Goal: Information Seeking & Learning: Find contact information

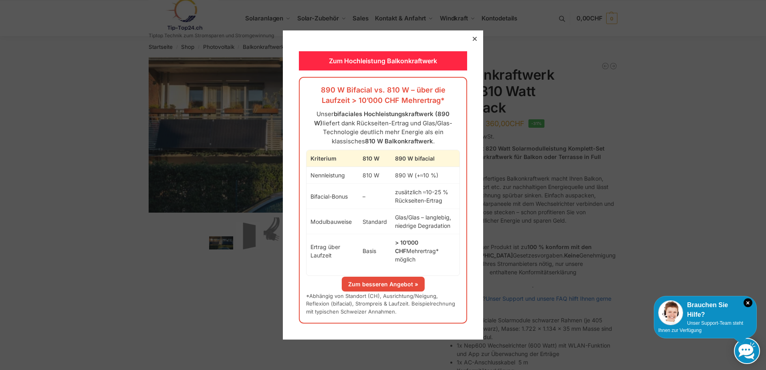
click at [473, 41] on icon at bounding box center [475, 39] width 4 height 4
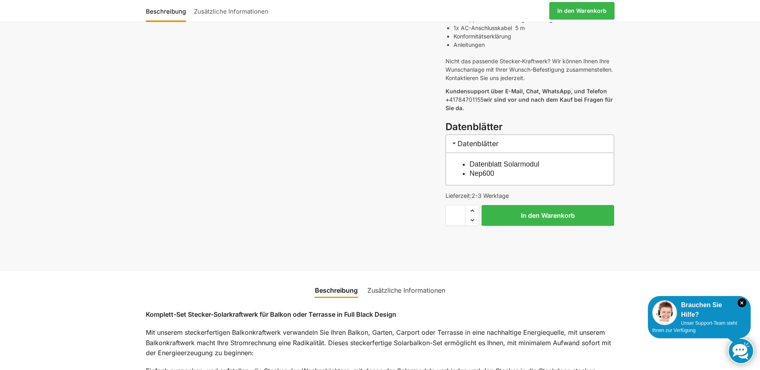
scroll to position [320, 0]
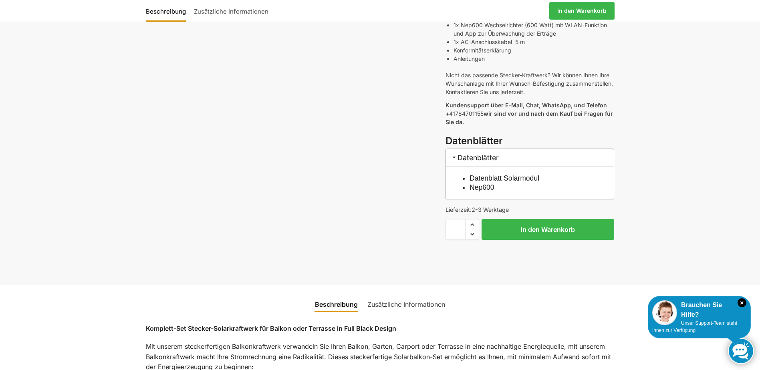
click at [481, 149] on h3 "Datenblätter" at bounding box center [529, 158] width 169 height 18
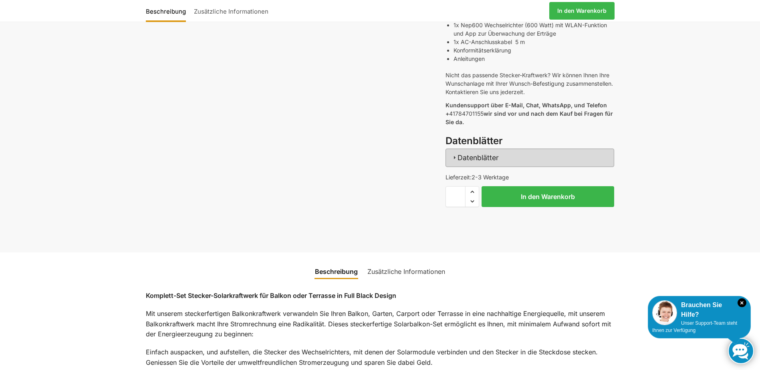
click at [481, 150] on h3 "Datenblätter" at bounding box center [529, 158] width 169 height 18
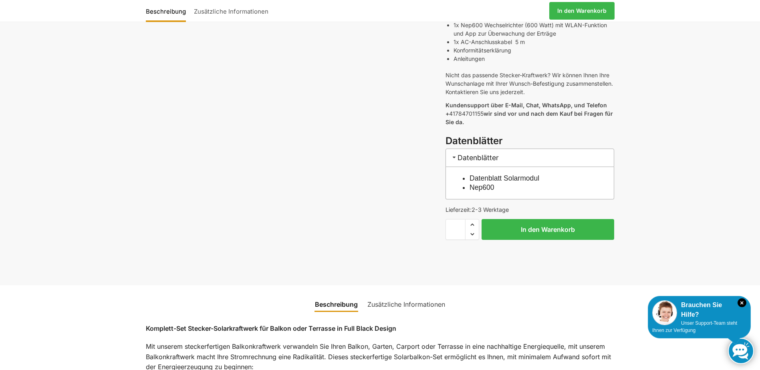
click at [480, 174] on link "Datenblatt Solarmodul" at bounding box center [504, 178] width 70 height 8
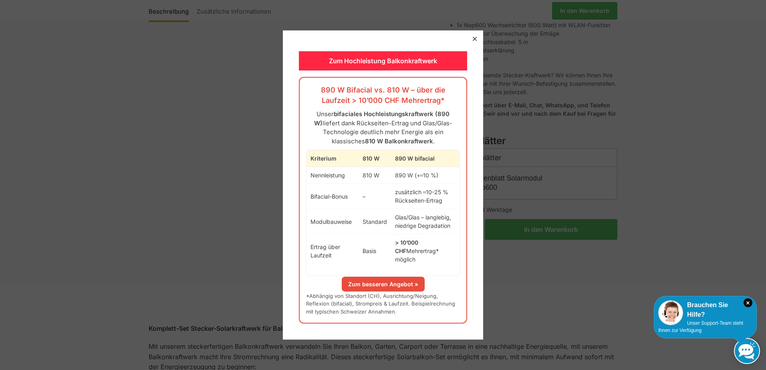
click at [471, 42] on div at bounding box center [474, 38] width 7 height 7
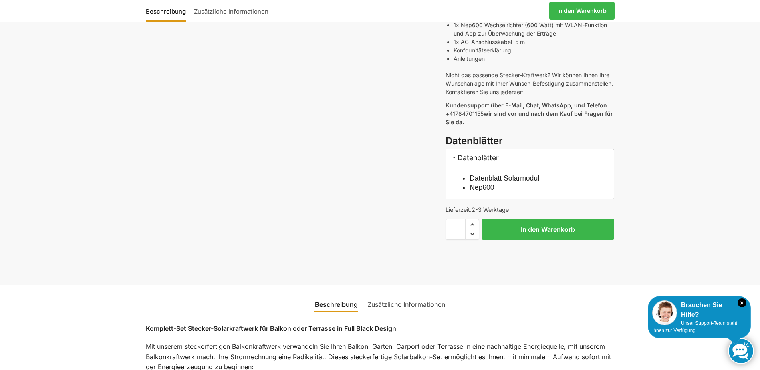
click at [482, 183] on link "Nep600" at bounding box center [481, 187] width 25 height 8
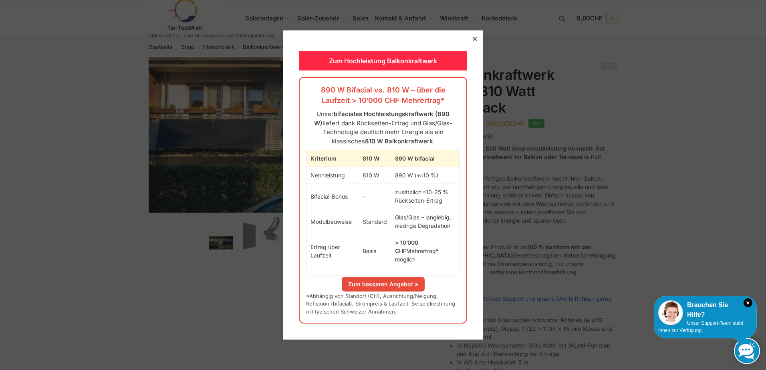
click at [471, 40] on div at bounding box center [474, 38] width 7 height 7
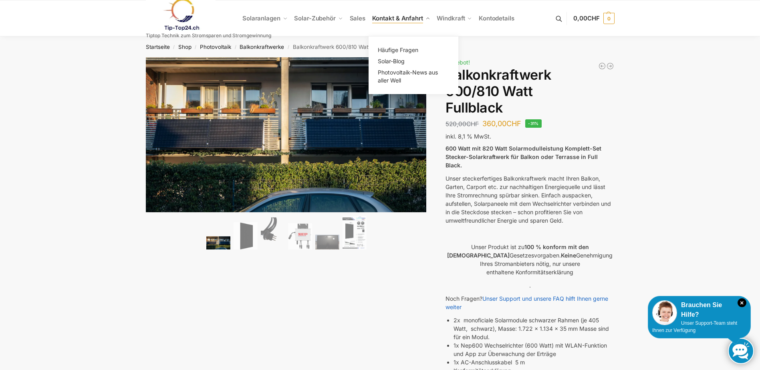
click at [387, 17] on span "Kontakt & Anfahrt" at bounding box center [397, 18] width 51 height 8
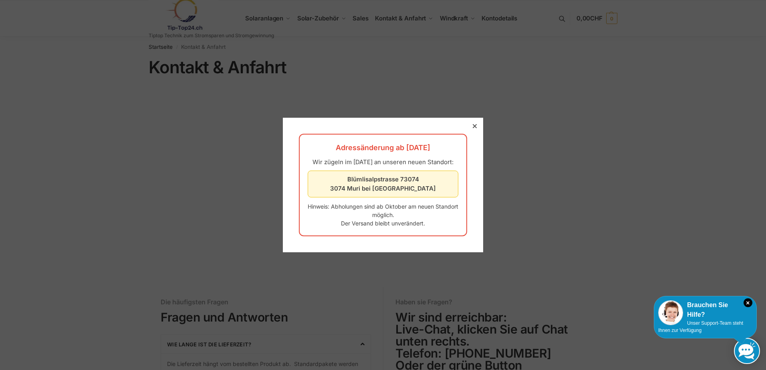
click at [471, 123] on div at bounding box center [474, 126] width 7 height 7
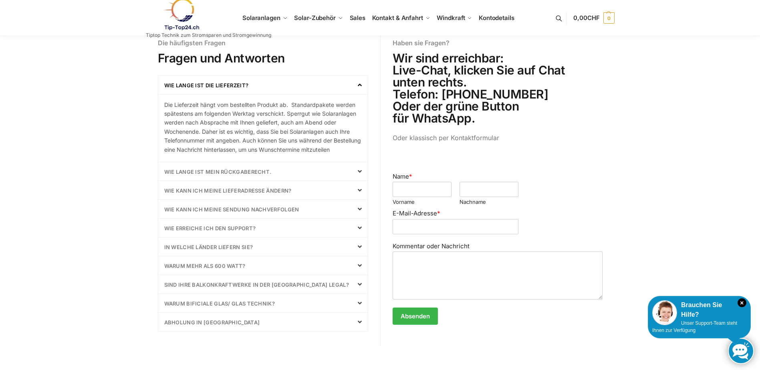
scroll to position [240, 0]
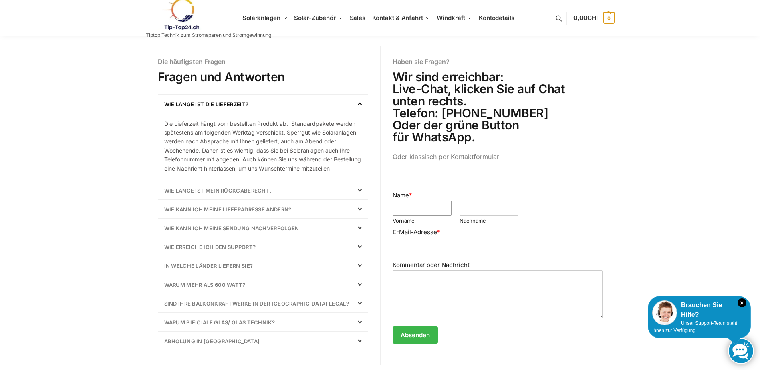
click at [401, 207] on input "Name *" at bounding box center [422, 208] width 59 height 15
type input "*****"
type input "********"
type input "**********"
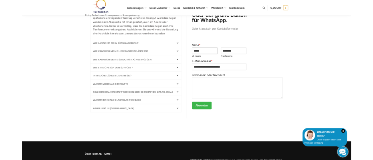
scroll to position [360, 0]
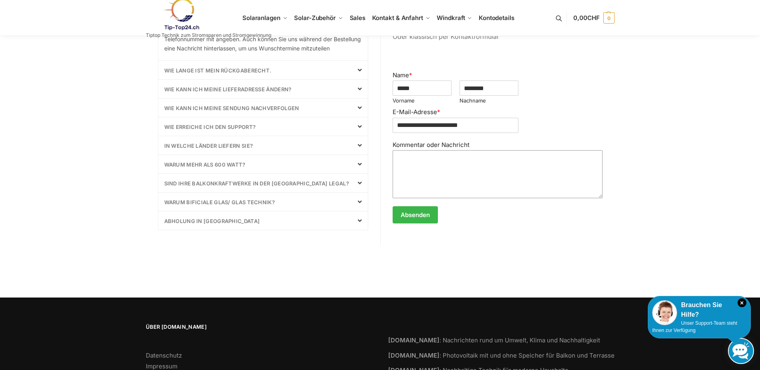
click at [399, 155] on textarea "Kommentar oder Nachricht" at bounding box center [498, 174] width 210 height 48
drag, startPoint x: 449, startPoint y: 178, endPoint x: 445, endPoint y: 180, distance: 4.7
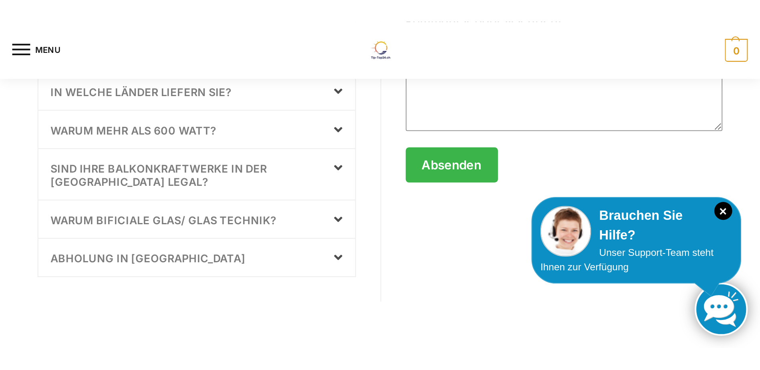
scroll to position [417, 0]
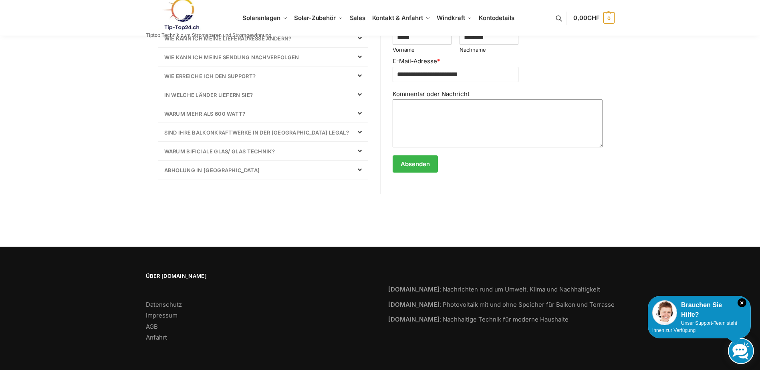
click at [442, 112] on textarea "Kommentar oder Nachricht" at bounding box center [498, 123] width 210 height 48
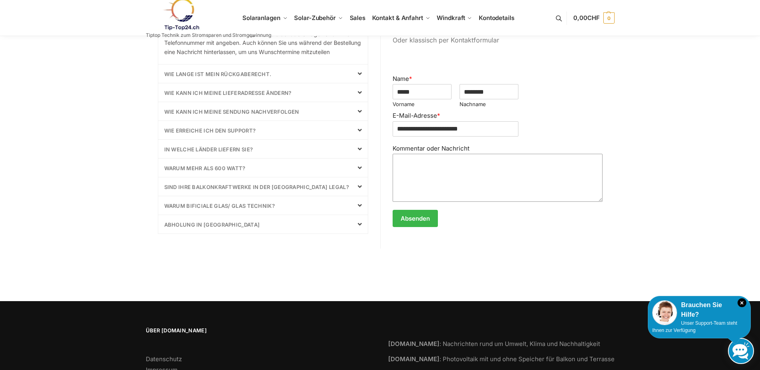
scroll to position [337, 0]
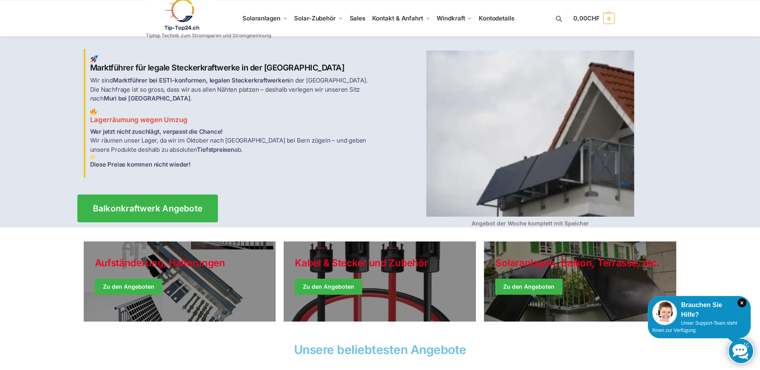
click at [139, 198] on link "Balkonkraftwerk Angebote" at bounding box center [147, 208] width 141 height 28
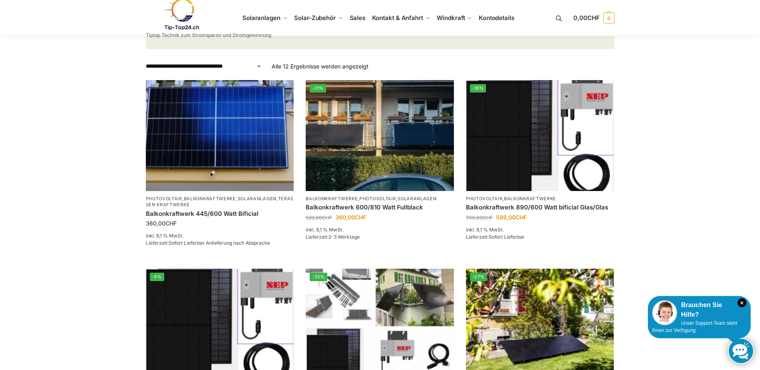
scroll to position [120, 0]
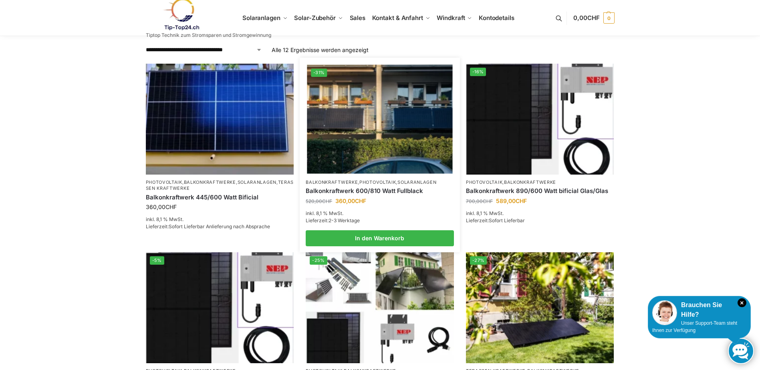
click at [340, 187] on link "Balkonkraftwerk 600/810 Watt Fullblack" at bounding box center [380, 191] width 148 height 8
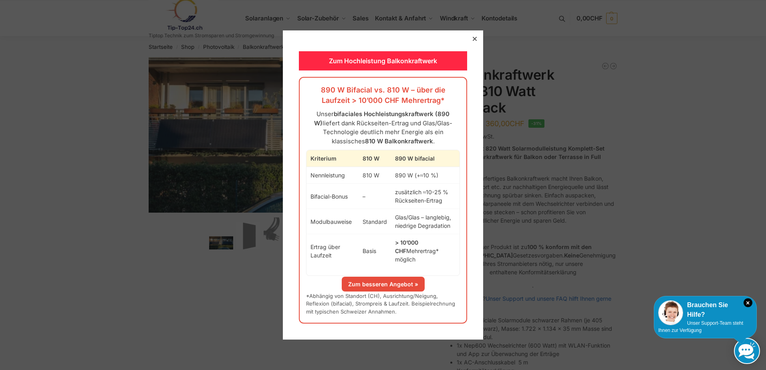
click at [473, 41] on icon at bounding box center [475, 39] width 4 height 4
